Goal: Navigation & Orientation: Find specific page/section

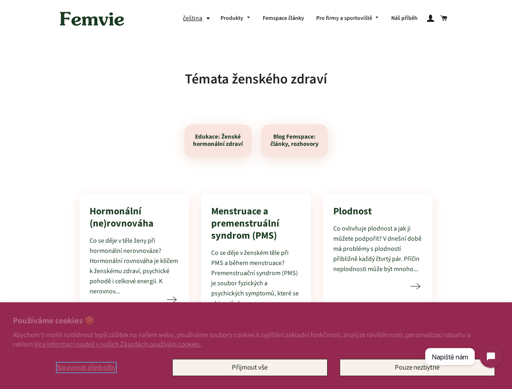
click at [86, 368] on span "Spravovat předvolby" at bounding box center [86, 368] width 59 height 10
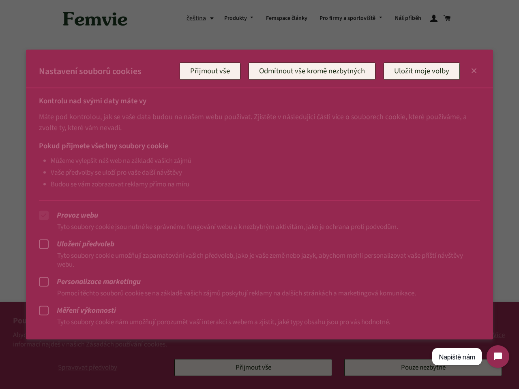
click at [250, 368] on div at bounding box center [259, 194] width 519 height 389
click at [417, 368] on div at bounding box center [259, 194] width 519 height 389
click at [198, 18] on div at bounding box center [259, 194] width 519 height 389
click at [218, 141] on div "Pokud přijmete všechny soubory cookie Můžeme vylepšit náš web na základě vašich…" at bounding box center [259, 162] width 467 height 58
click at [294, 141] on div "Pokud přijmete všechny soubory cookie Můžeme vylepšit náš web na základě vašich…" at bounding box center [259, 162] width 467 height 58
